Goal: Task Accomplishment & Management: Manage account settings

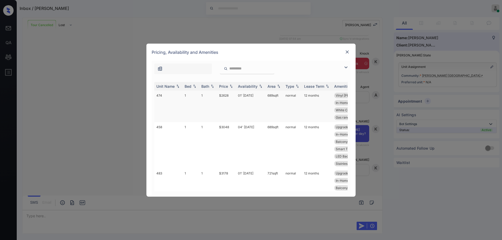
click at [228, 96] on td "$2628" at bounding box center [226, 107] width 19 height 32
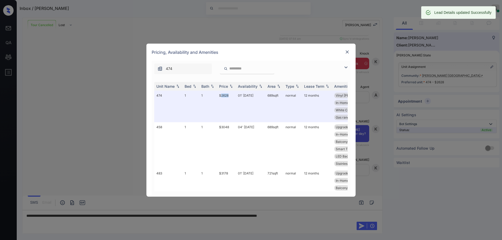
click at [348, 53] on img at bounding box center [347, 51] width 5 height 5
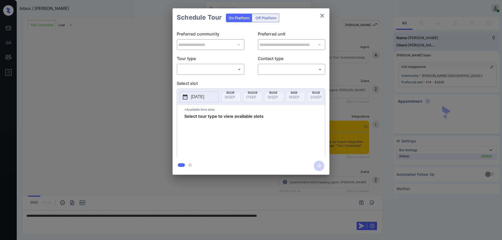
scroll to position [226, 0]
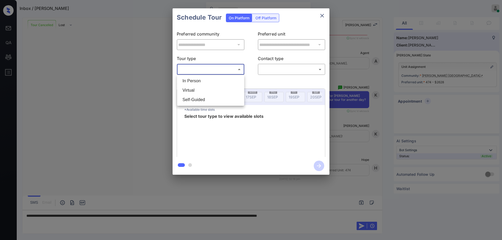
click at [212, 74] on body "Inbox / [PERSON_NAME] Hope Jatap Online Set yourself offline Set yourself on br…" at bounding box center [251, 120] width 502 height 240
click at [200, 89] on li "Virtual" at bounding box center [210, 90] width 65 height 9
type input "*******"
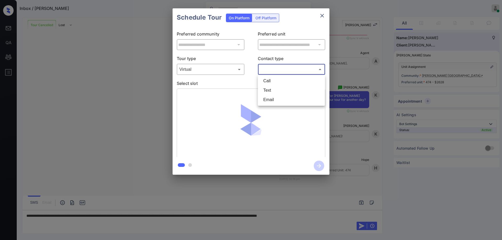
click at [276, 69] on body "Inbox / [PERSON_NAME] Hope Jatap Online Set yourself offline Set yourself on br…" at bounding box center [251, 120] width 502 height 240
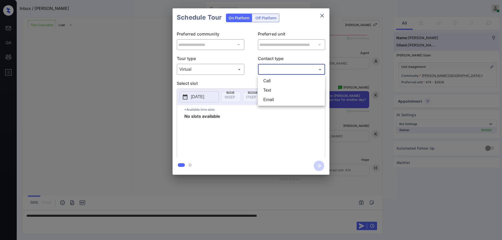
click at [280, 82] on li "Call" at bounding box center [291, 80] width 65 height 9
type input "****"
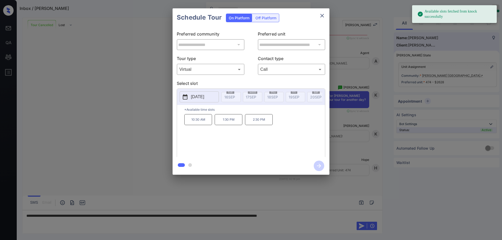
click at [204, 97] on p "[DATE]" at bounding box center [197, 97] width 13 height 6
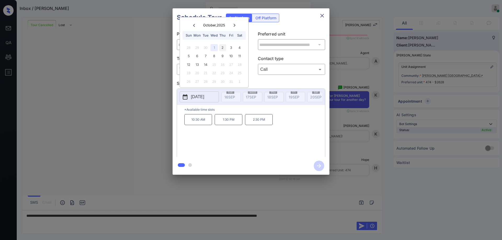
click at [222, 49] on div "2" at bounding box center [222, 47] width 7 height 7
click at [214, 49] on div "1" at bounding box center [214, 47] width 7 height 7
click at [346, 86] on div "**********" at bounding box center [251, 91] width 502 height 183
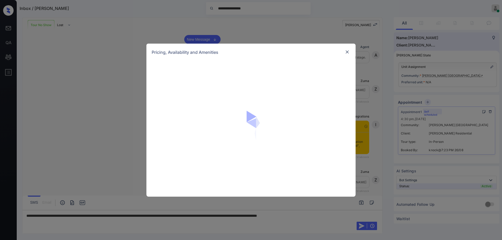
scroll to position [159, 0]
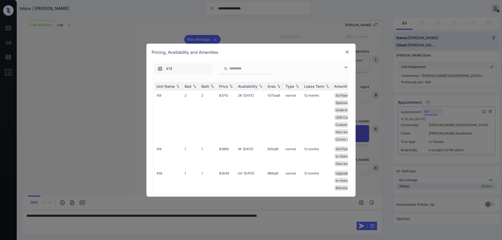
click at [347, 52] on img at bounding box center [347, 51] width 5 height 5
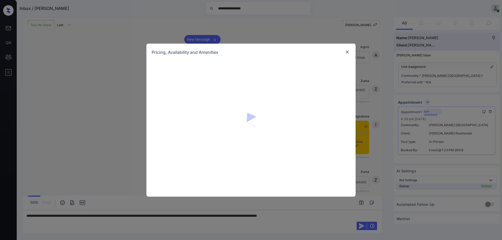
scroll to position [159, 0]
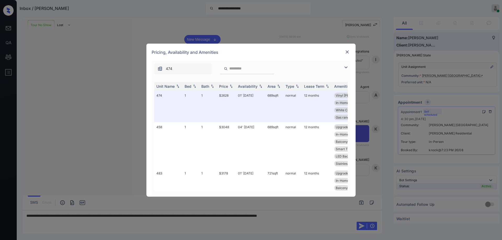
click at [347, 53] on img at bounding box center [347, 51] width 5 height 5
